Goal: Find contact information: Find contact information

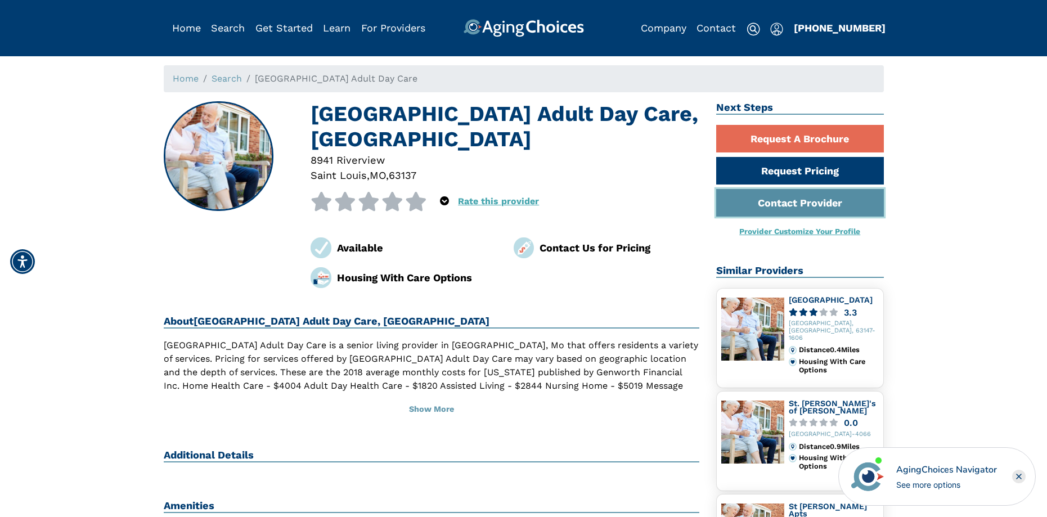
click at [819, 204] on link "Contact Provider" at bounding box center [800, 203] width 168 height 28
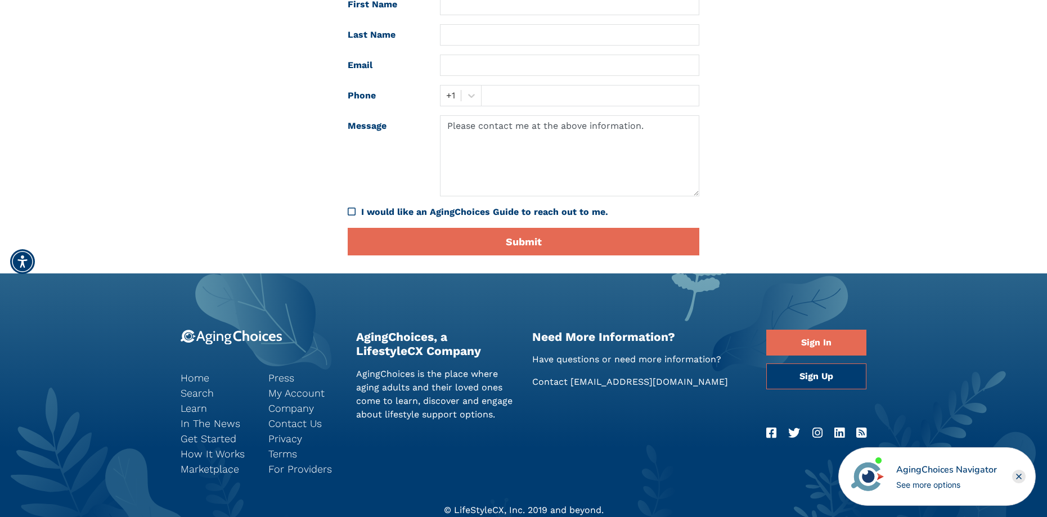
scroll to position [214, 0]
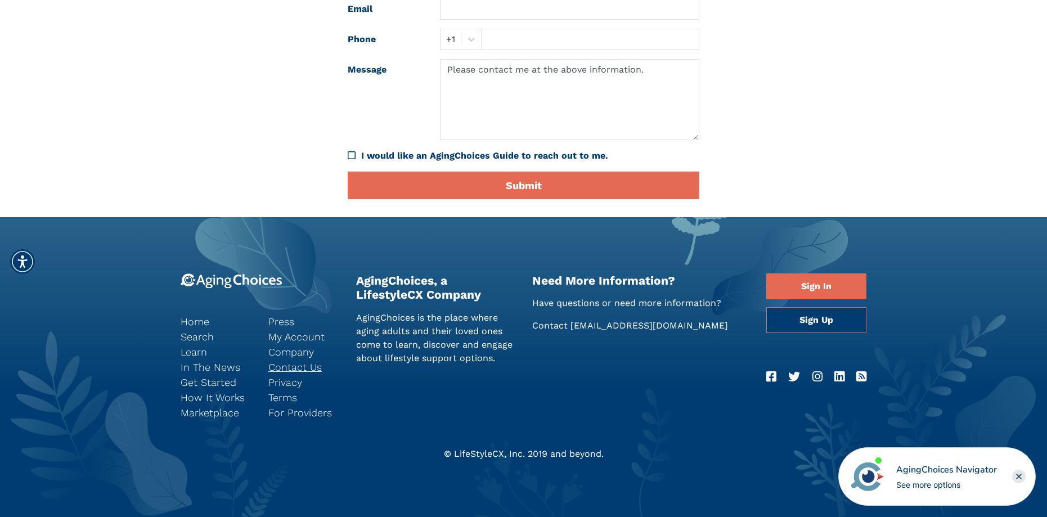
click at [305, 365] on link "Contact Us" at bounding box center [303, 367] width 71 height 15
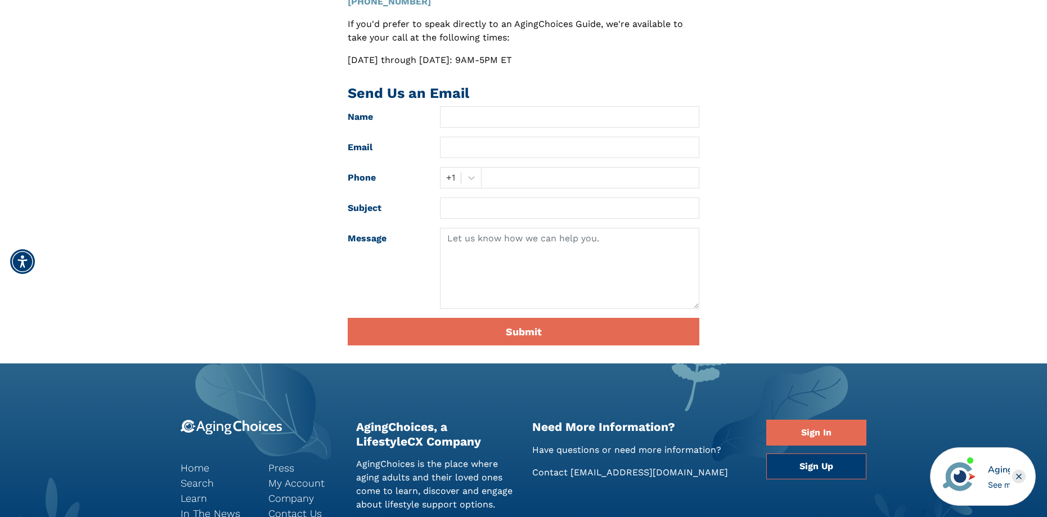
scroll to position [113, 0]
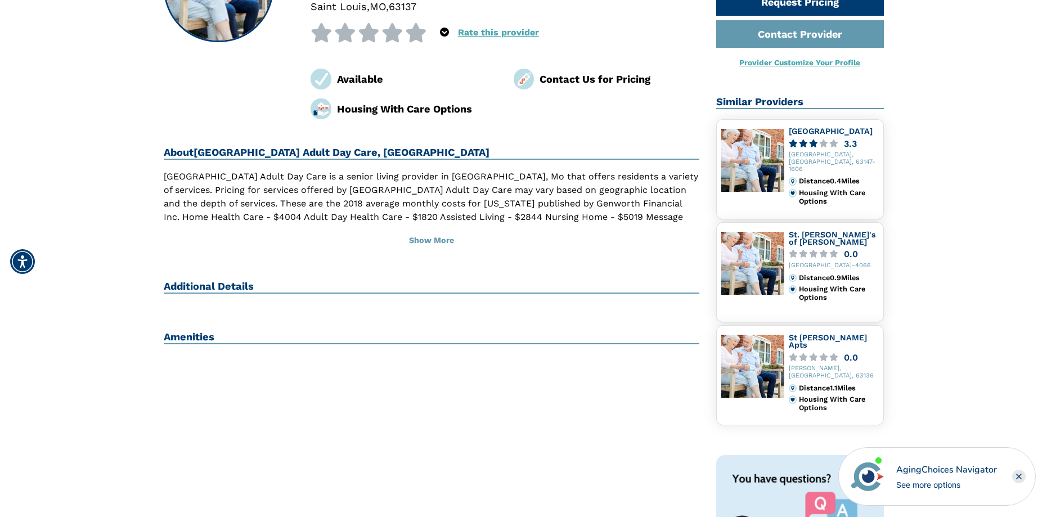
scroll to position [225, 0]
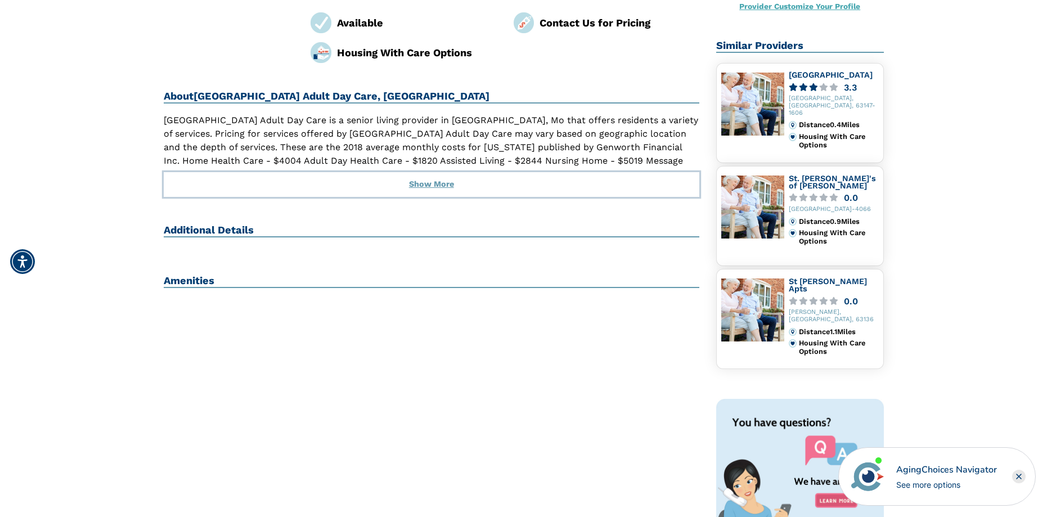
click at [425, 185] on button "Show More" at bounding box center [432, 184] width 536 height 25
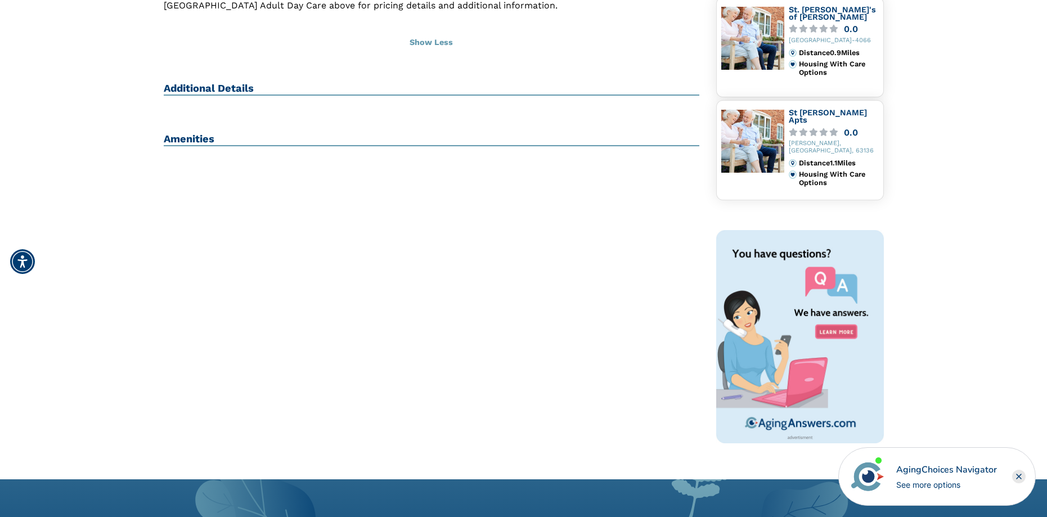
scroll to position [281, 0]
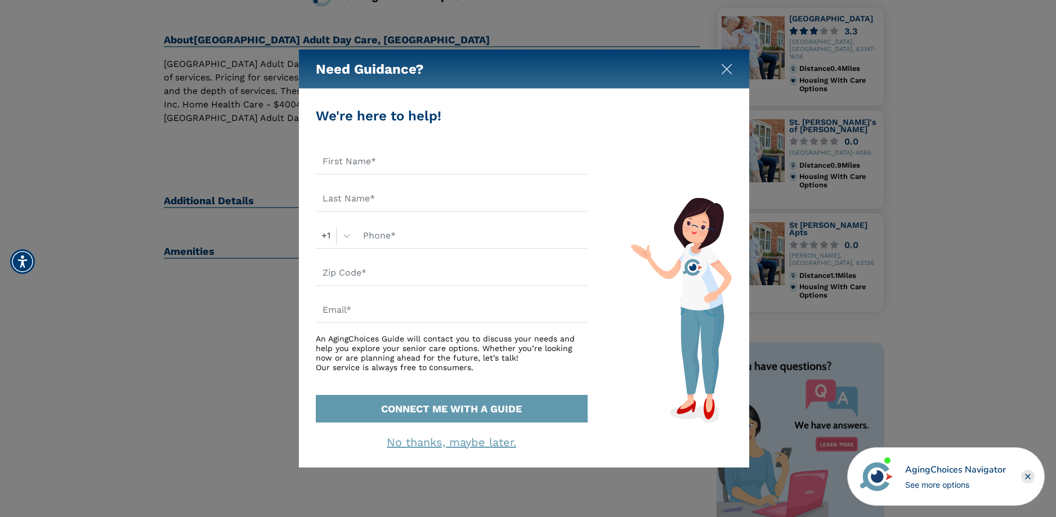
click at [721, 68] on img "Close" at bounding box center [726, 69] width 11 height 11
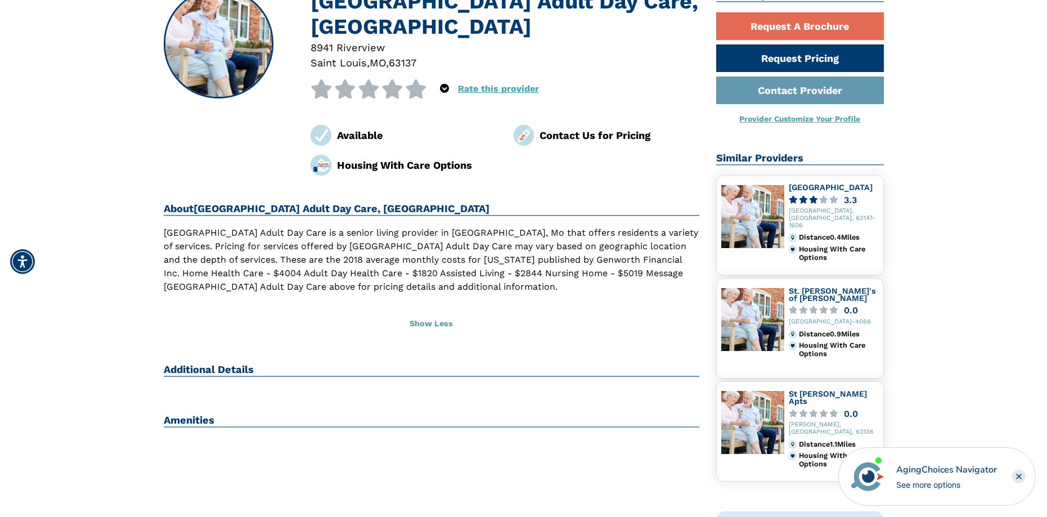
scroll to position [56, 0]
